Goal: Find specific page/section: Find specific page/section

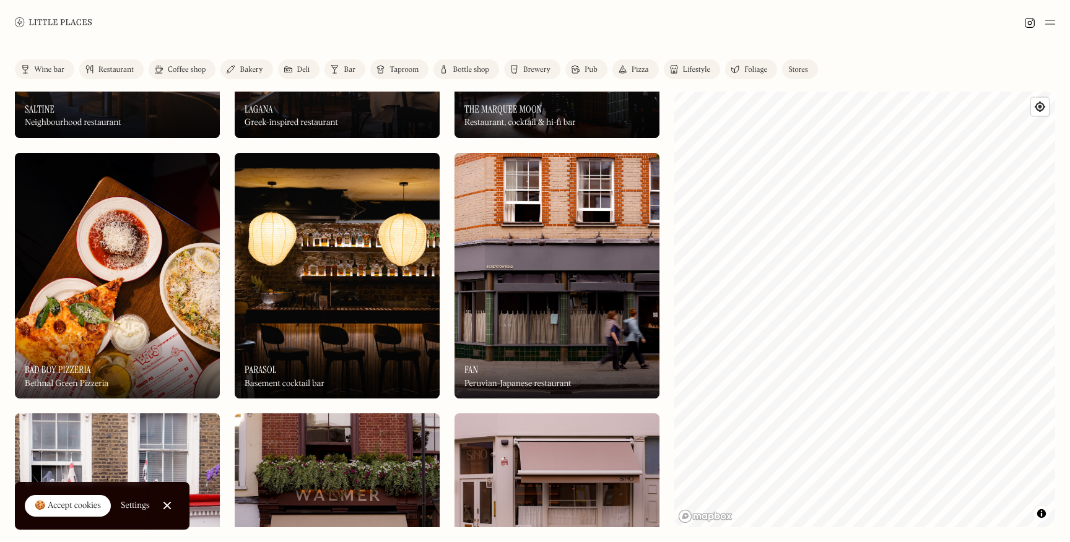
scroll to position [358, 0]
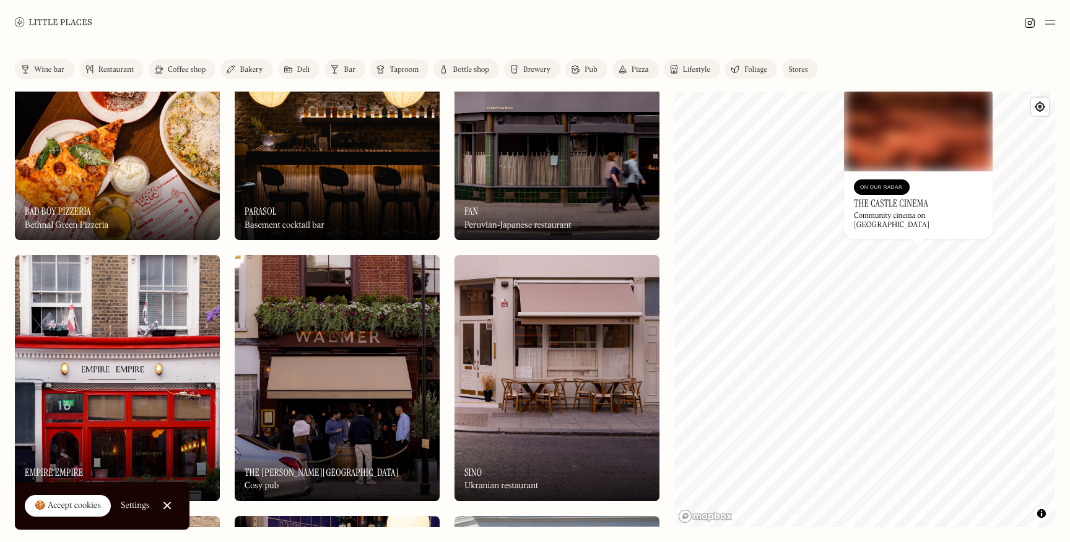
click at [891, 193] on div "On Our Radar" at bounding box center [881, 187] width 43 height 12
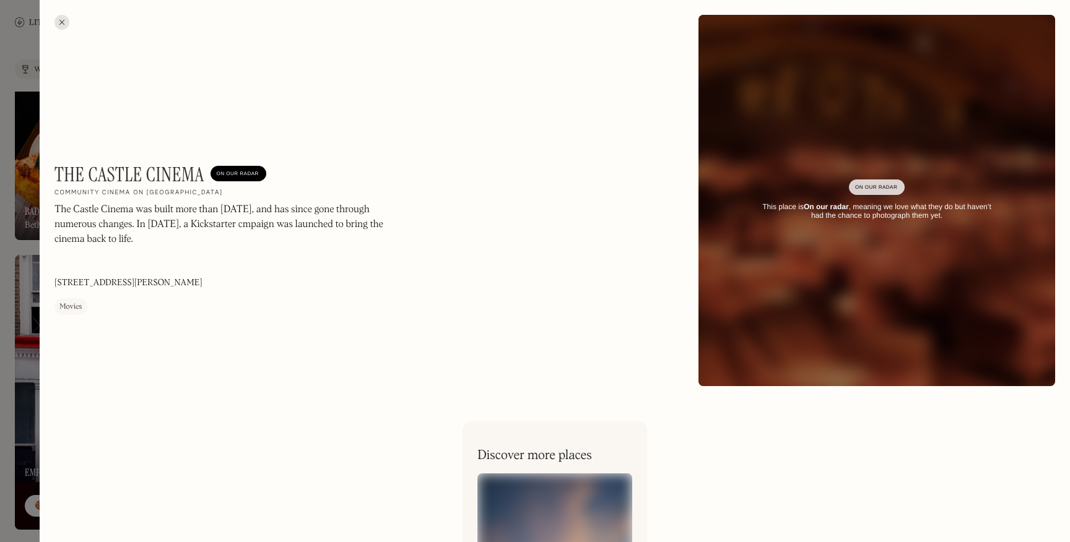
click at [25, 154] on div at bounding box center [535, 271] width 1070 height 542
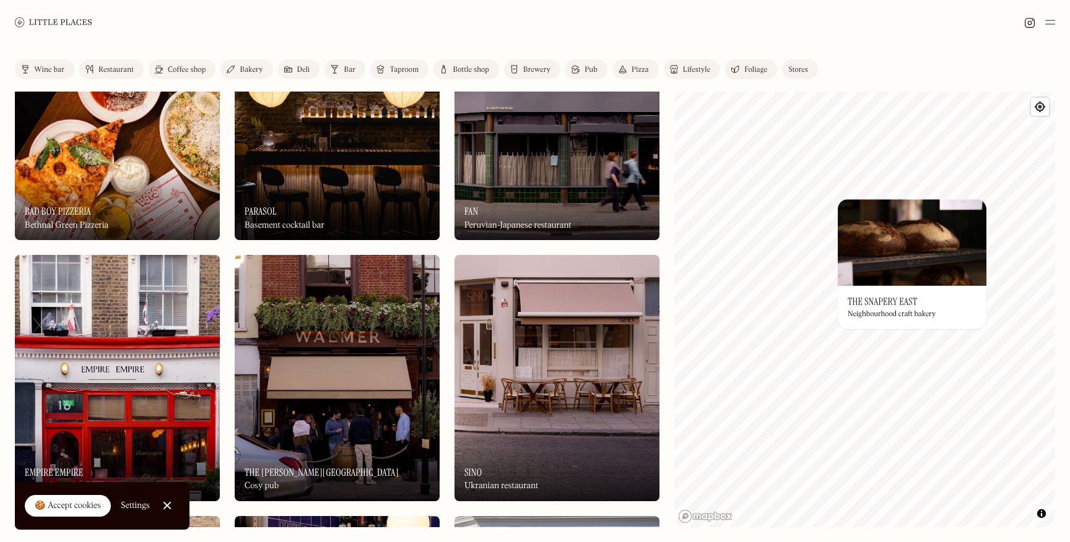
click at [346, 66] on div "Bar" at bounding box center [350, 69] width 12 height 7
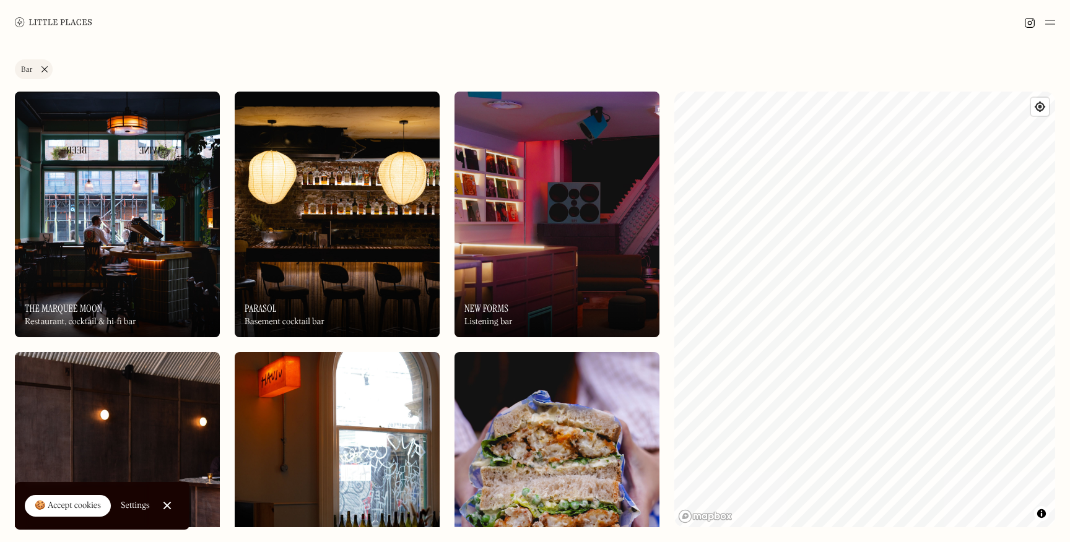
click at [505, 216] on img at bounding box center [556, 215] width 205 height 246
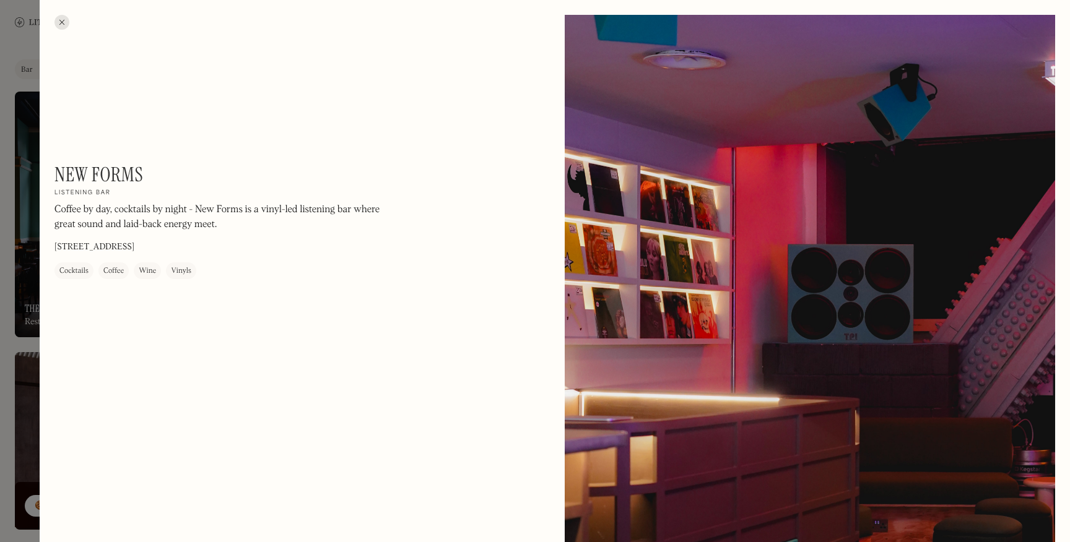
click at [58, 25] on div at bounding box center [61, 22] width 15 height 15
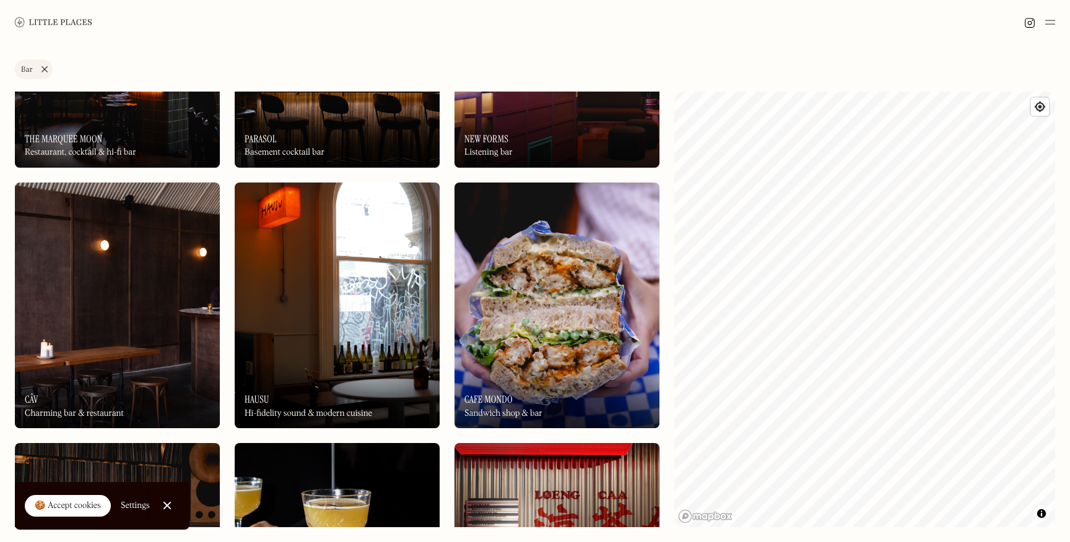
scroll to position [175, 0]
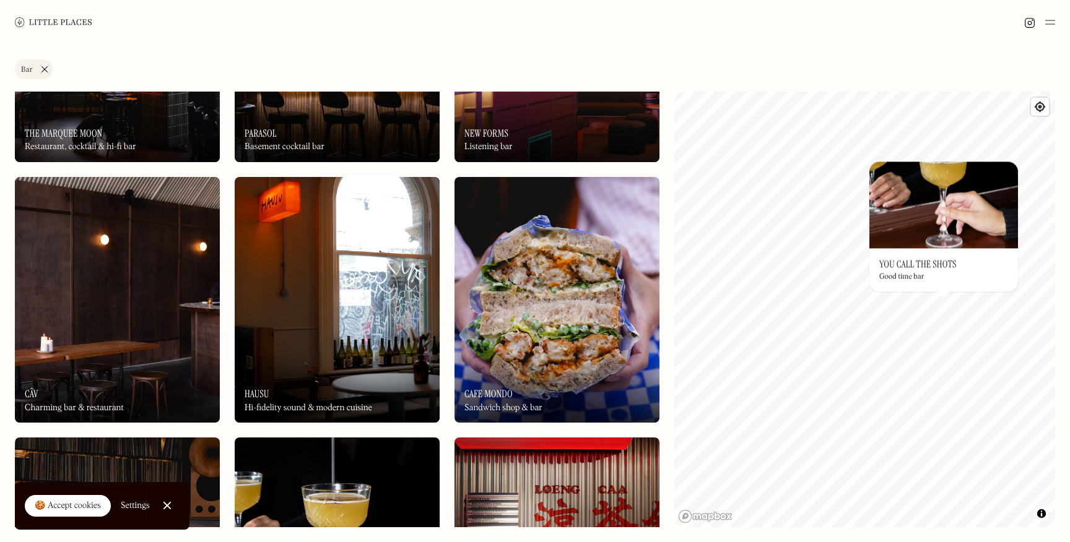
click at [919, 277] on div "© Mapbox © OpenStreetMap Improve this map On Our Radar You Call The Shots Good …" at bounding box center [864, 310] width 381 height 436
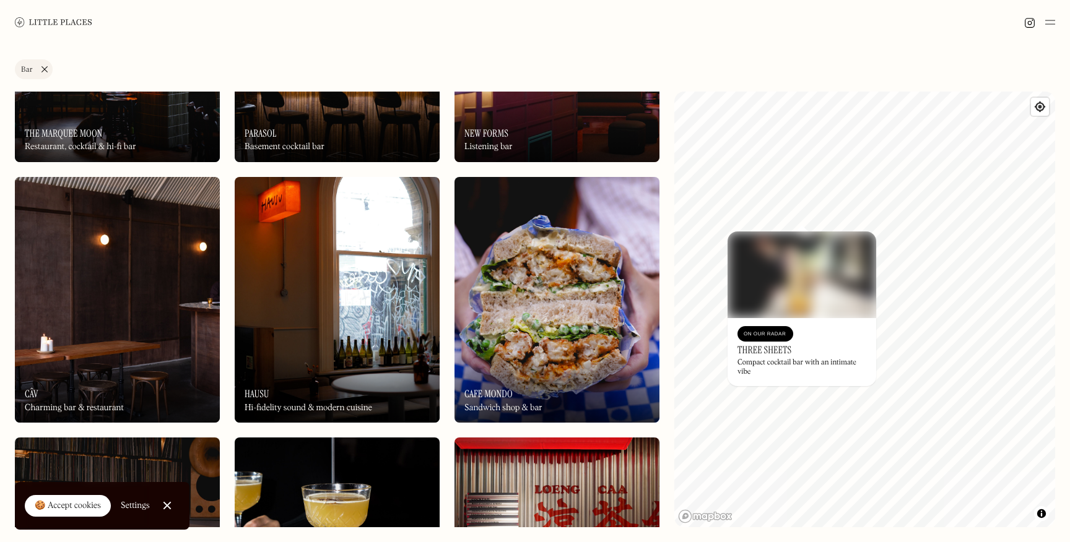
click at [830, 222] on div "© Mapbox © OpenStreetMap Improve this map On Our Radar Three Sheets Compact coc…" at bounding box center [864, 310] width 381 height 436
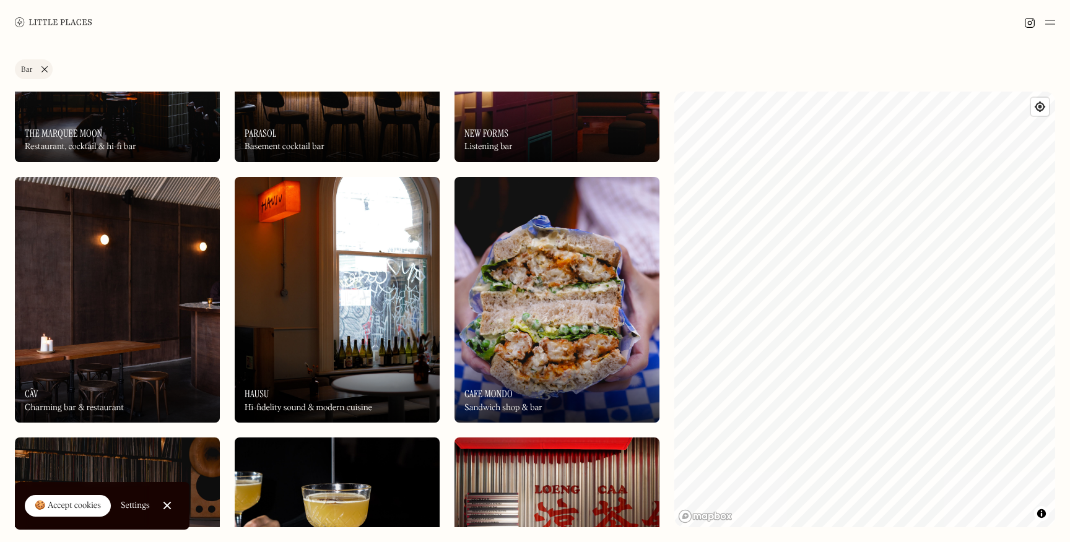
click at [619, 367] on div "Label Bar Wine bar Restaurant Coffee shop Bakery Deli Bar Taproom Bottle shop B…" at bounding box center [535, 294] width 1070 height 498
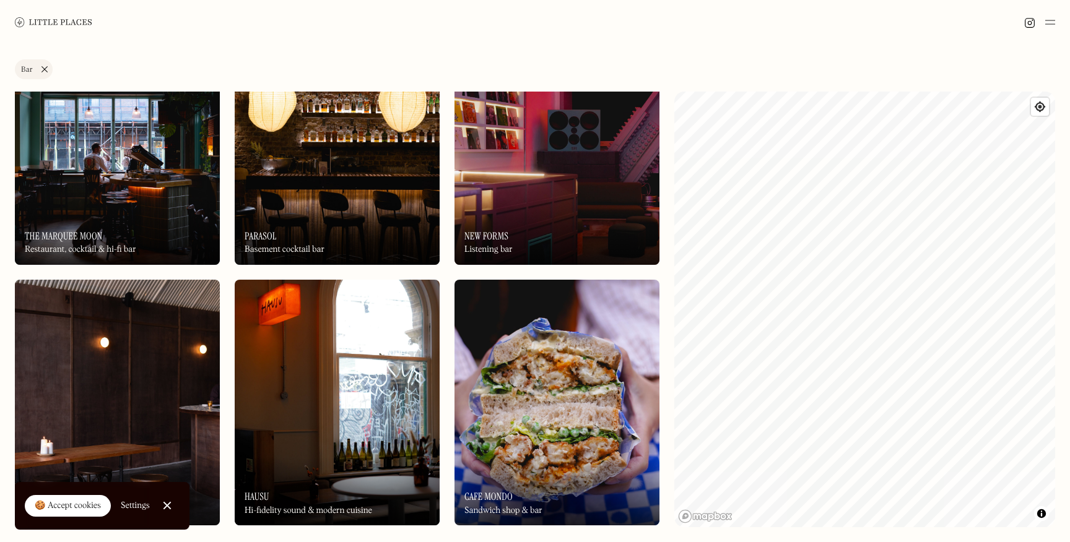
scroll to position [0, 0]
